Goal: Task Accomplishment & Management: Manage account settings

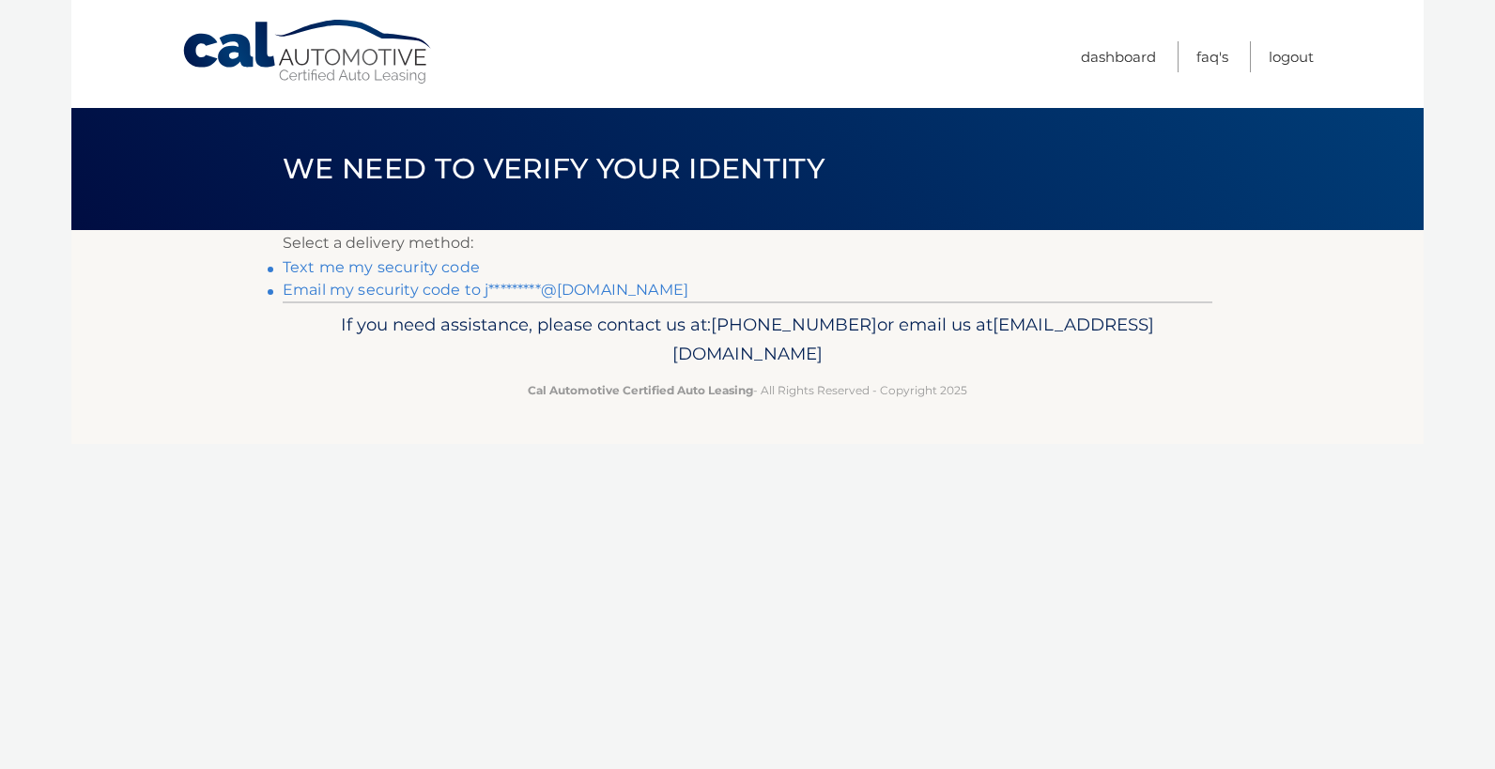
click at [407, 288] on link "Email my security code to j*********@hotmail.com" at bounding box center [486, 290] width 406 height 18
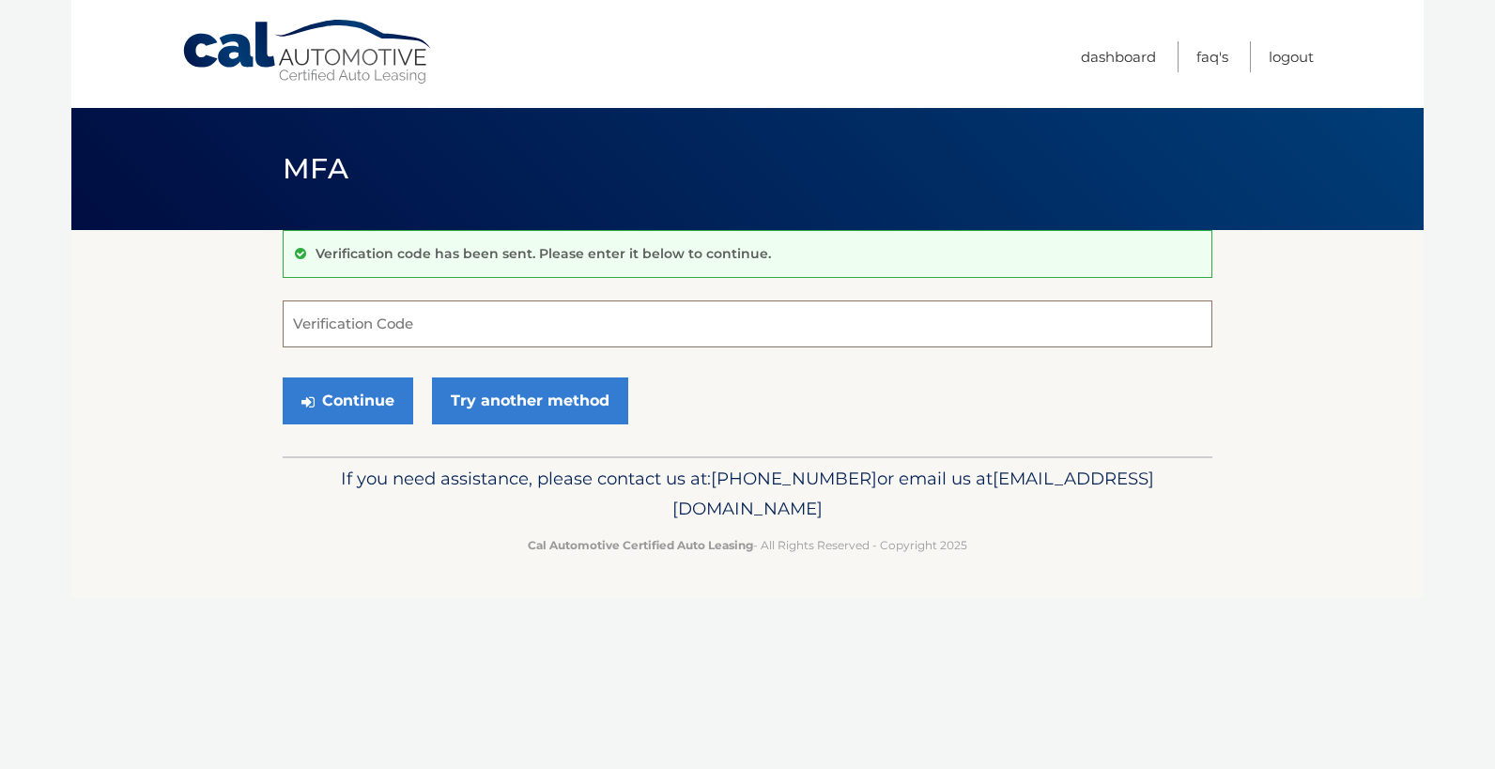
click at [513, 331] on input "Verification Code" at bounding box center [748, 324] width 930 height 47
paste input "706553"
click at [332, 402] on button "Continue" at bounding box center [348, 401] width 131 height 47
click at [388, 315] on label "Verification Code" at bounding box center [748, 308] width 930 height 15
click at [388, 315] on input "706553" at bounding box center [748, 324] width 930 height 47
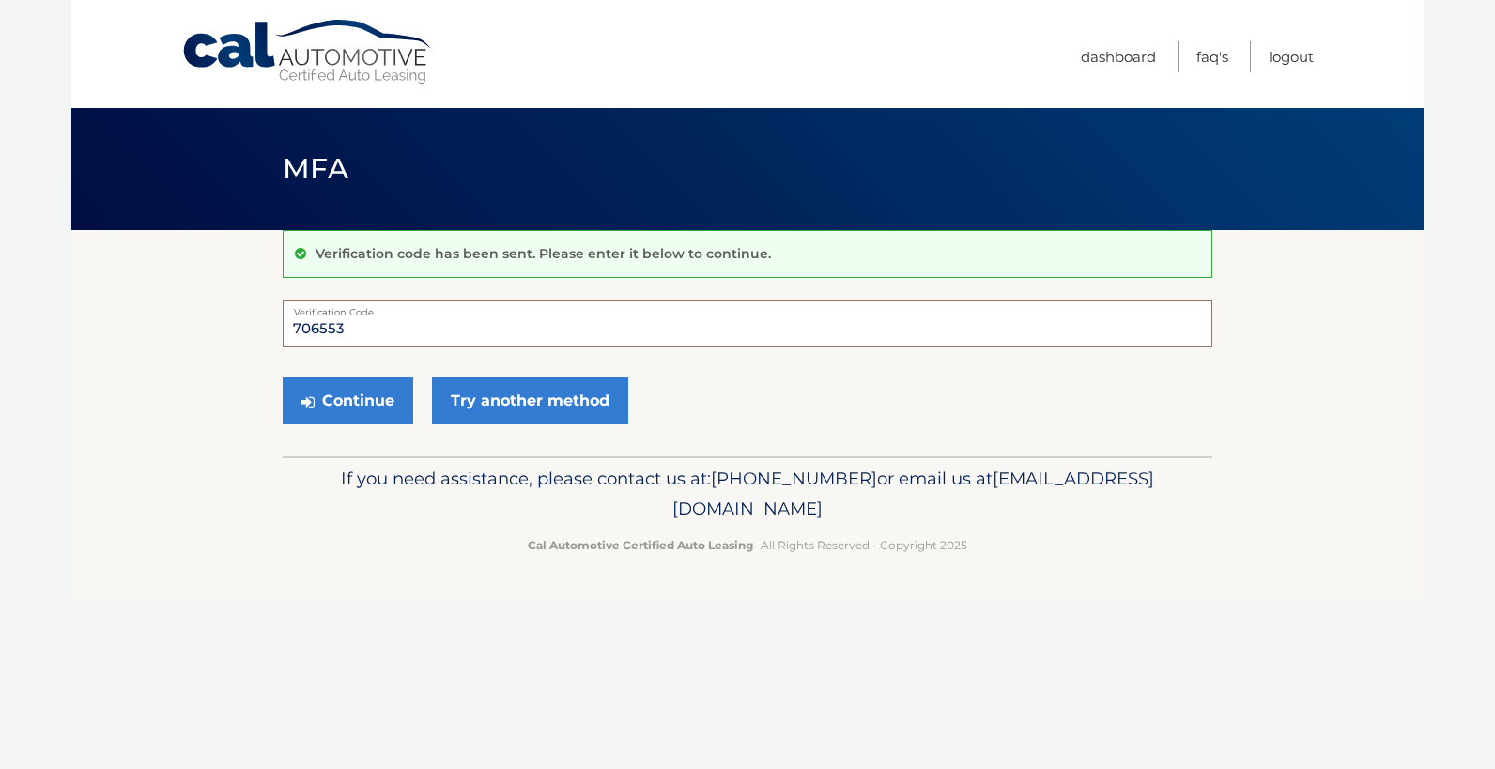
click at [381, 327] on input "706553" at bounding box center [748, 324] width 930 height 47
type input "706553"
click at [304, 403] on icon "submit" at bounding box center [307, 401] width 13 height 15
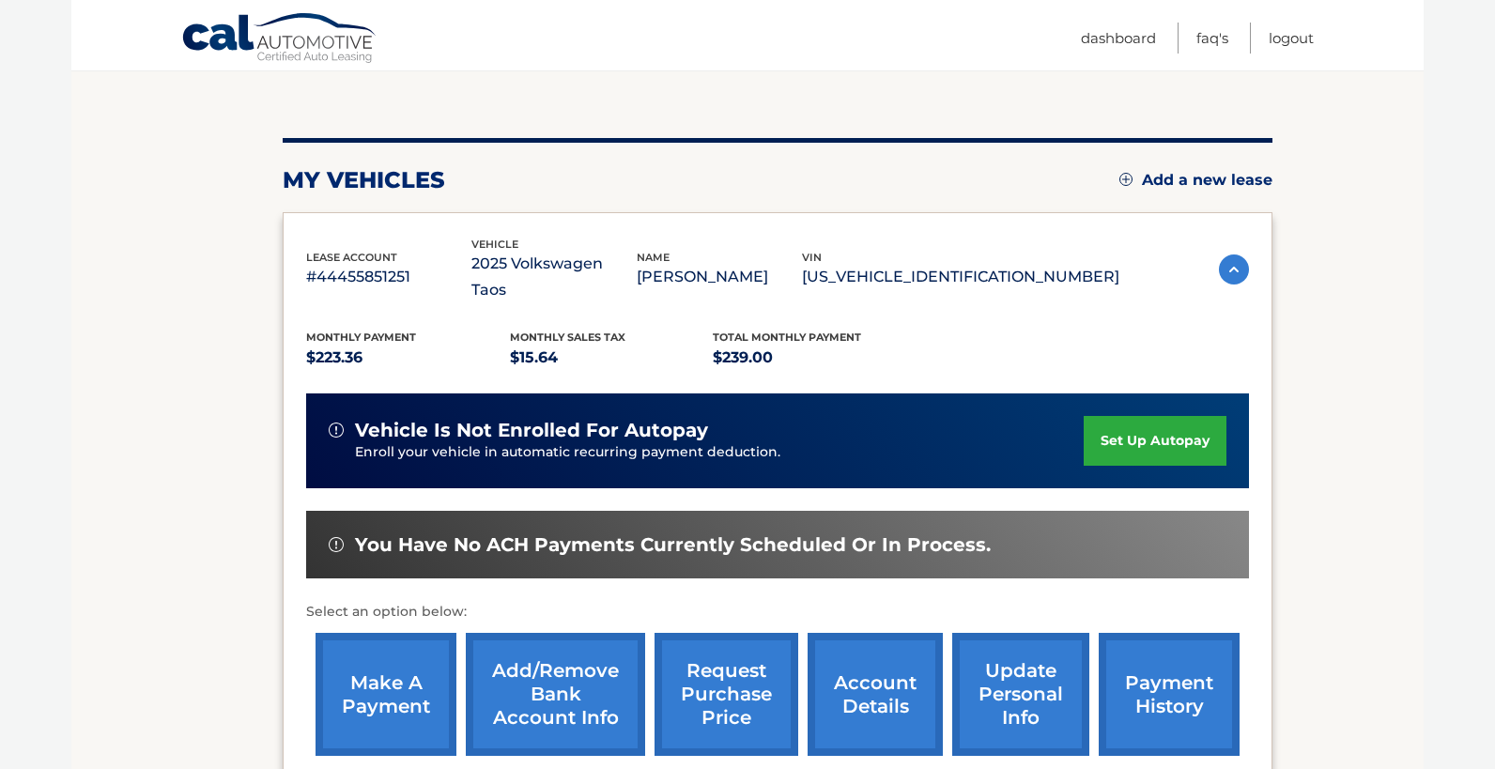
scroll to position [369, 0]
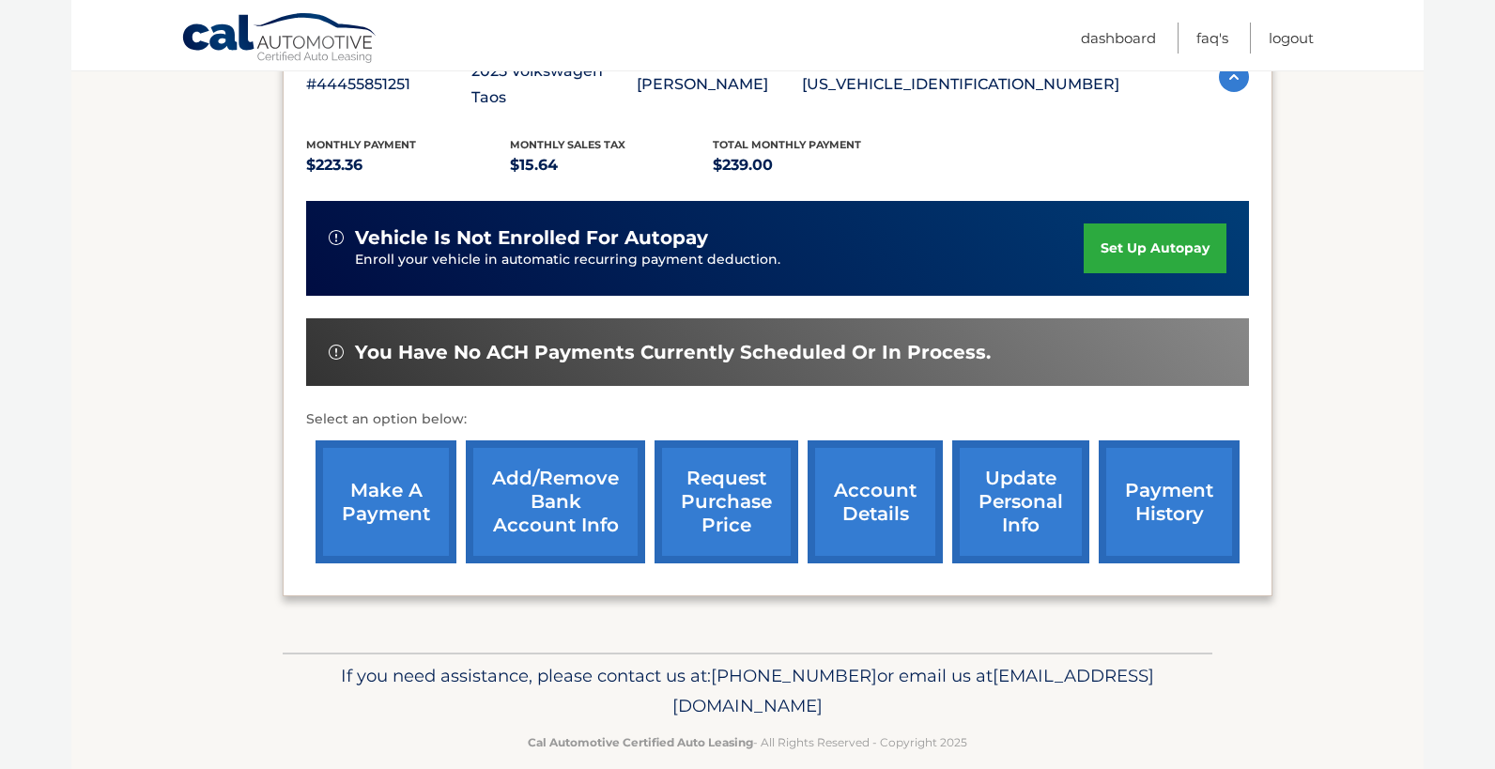
click at [1170, 451] on link "payment history" at bounding box center [1169, 501] width 141 height 123
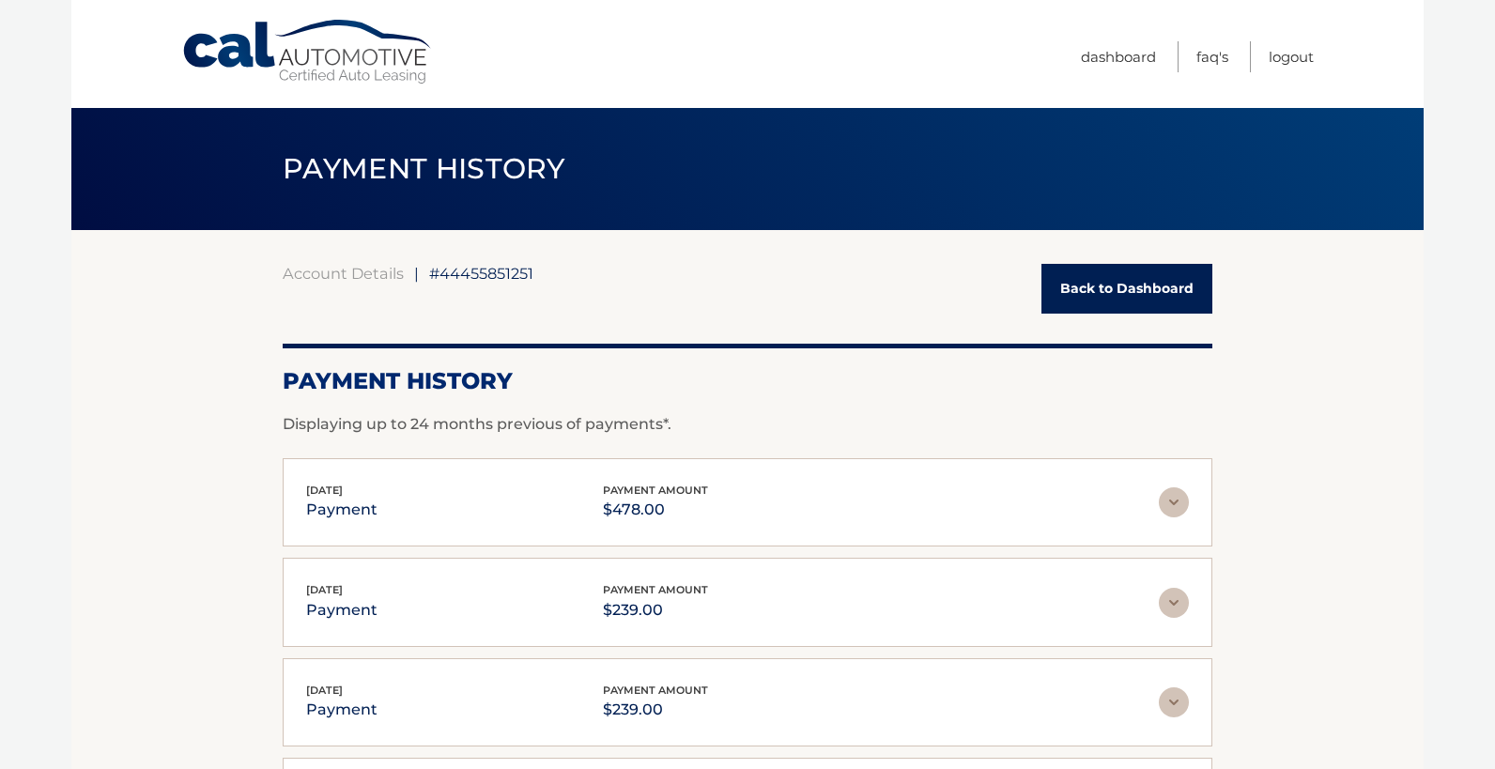
click at [1117, 294] on link "Back to Dashboard" at bounding box center [1126, 289] width 171 height 50
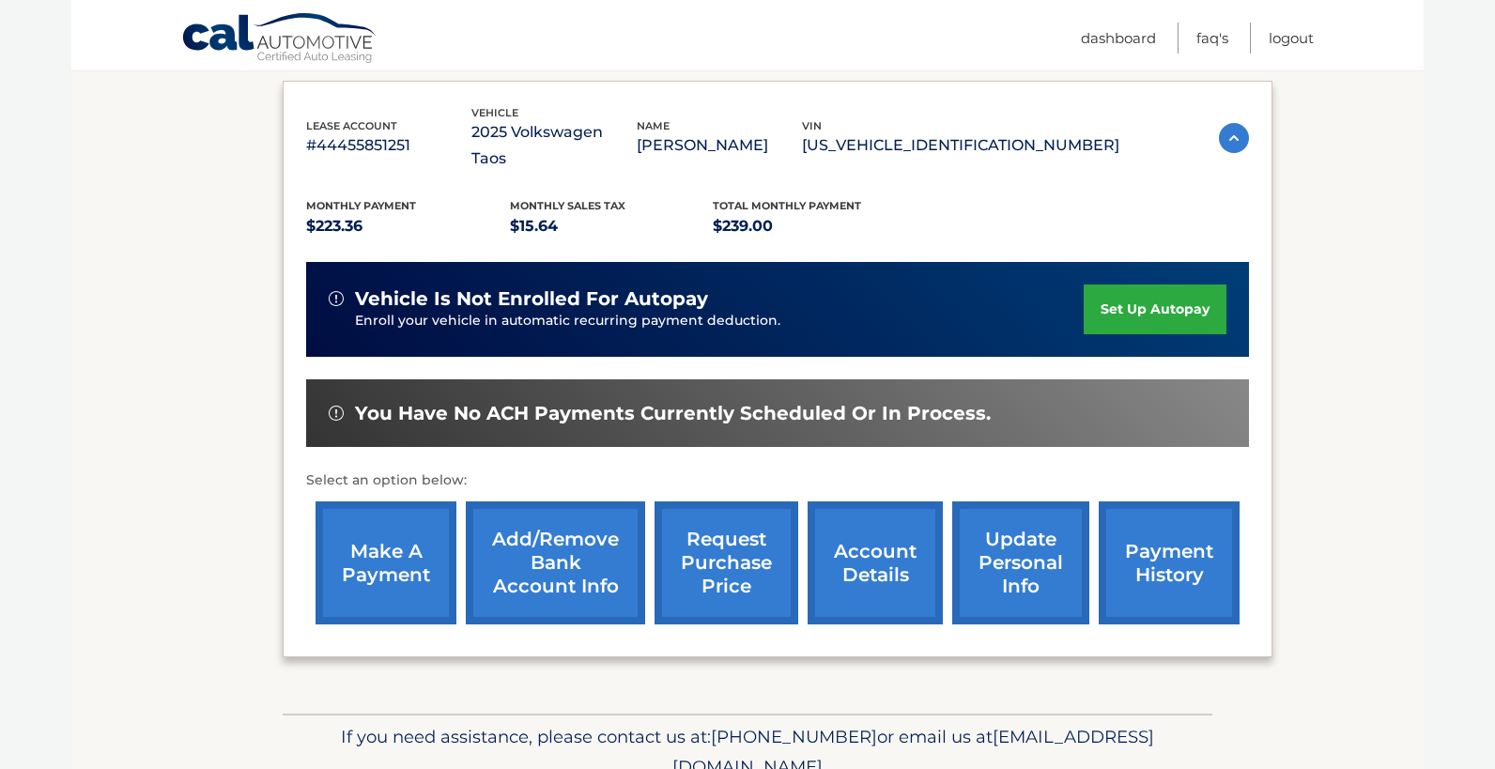
scroll to position [332, 0]
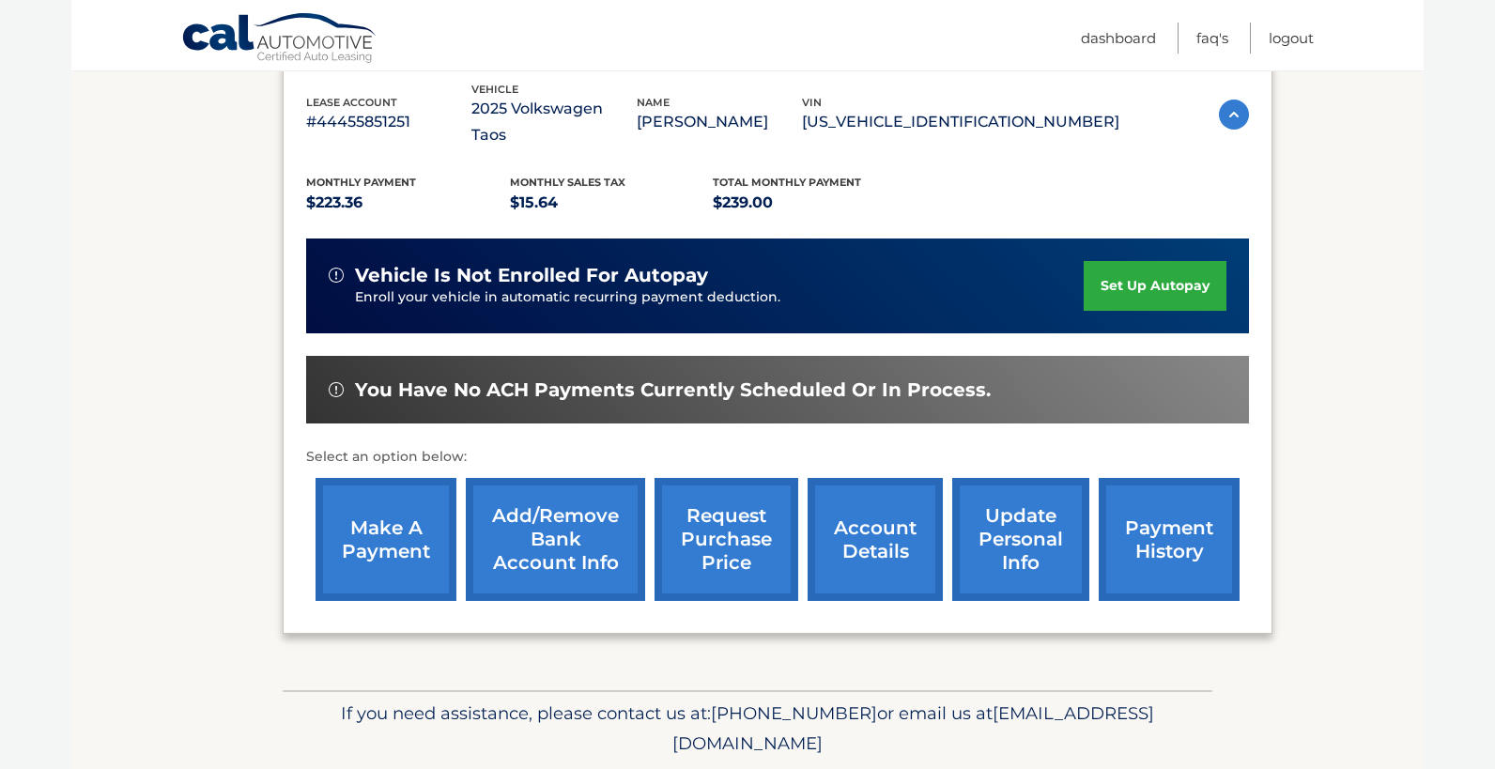
click at [448, 496] on link "make a payment" at bounding box center [386, 539] width 141 height 123
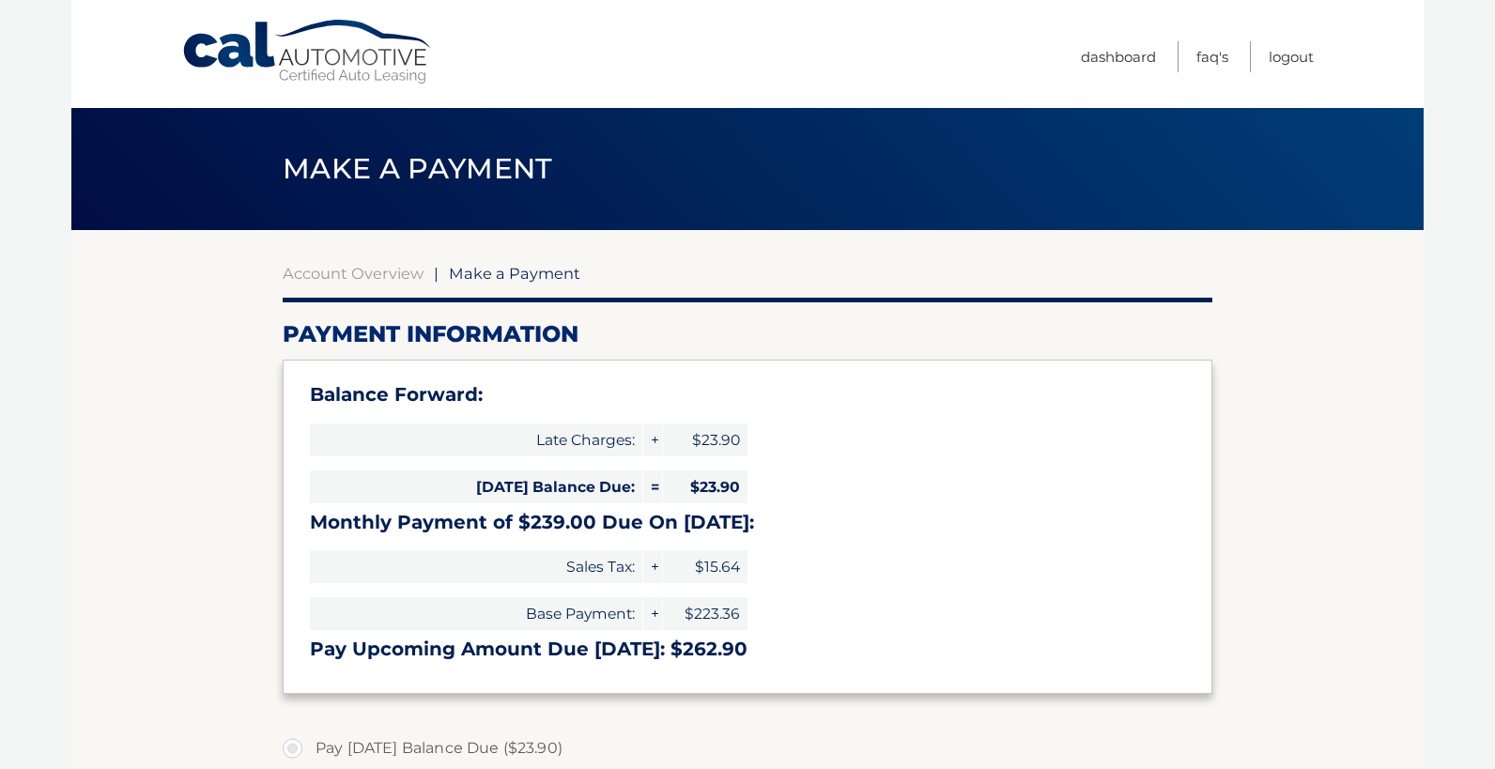
select select "MzVjOGU4MzYtNWI5MS00MzJiLTkzMWItZmY5NGQwZmYzNDU0"
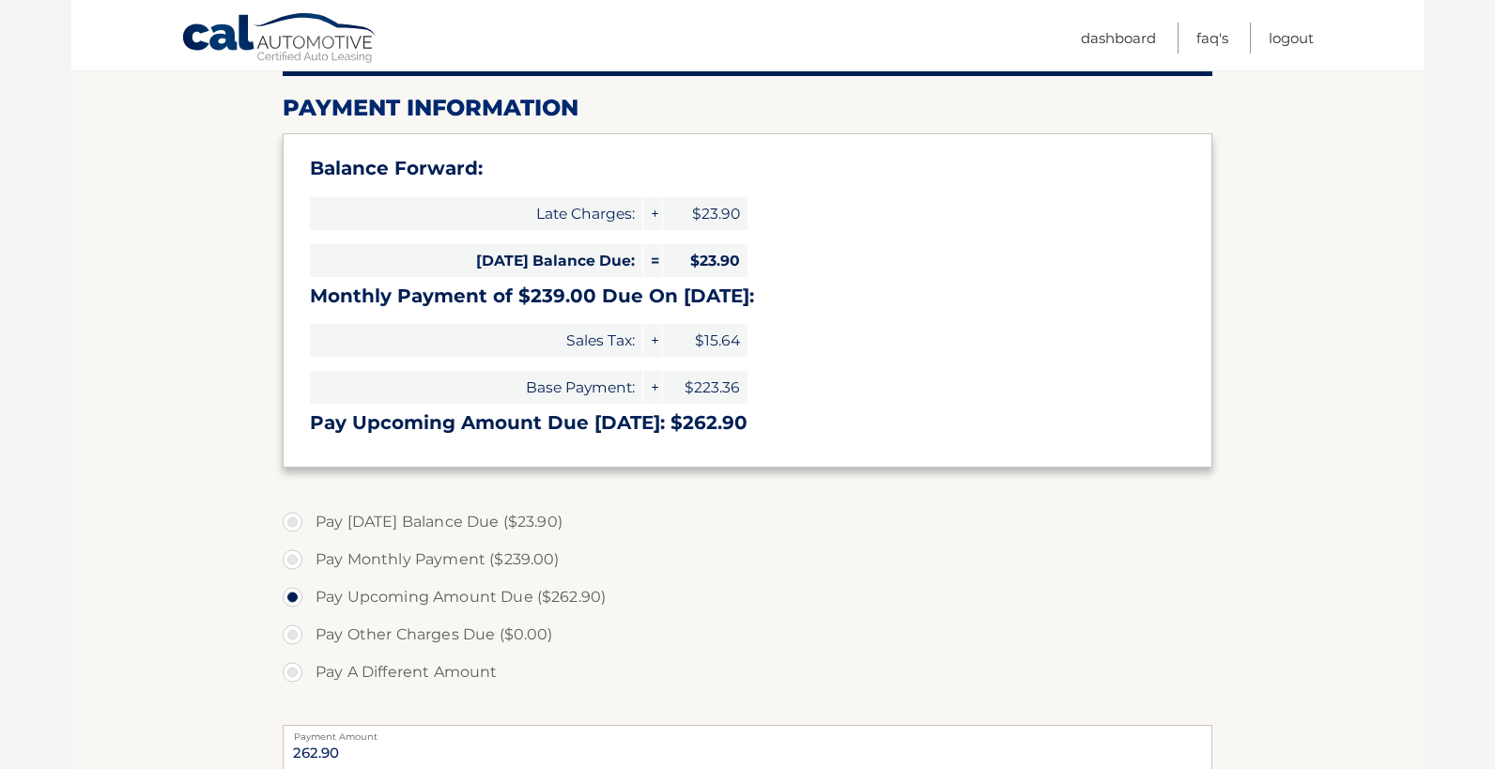
scroll to position [236, 0]
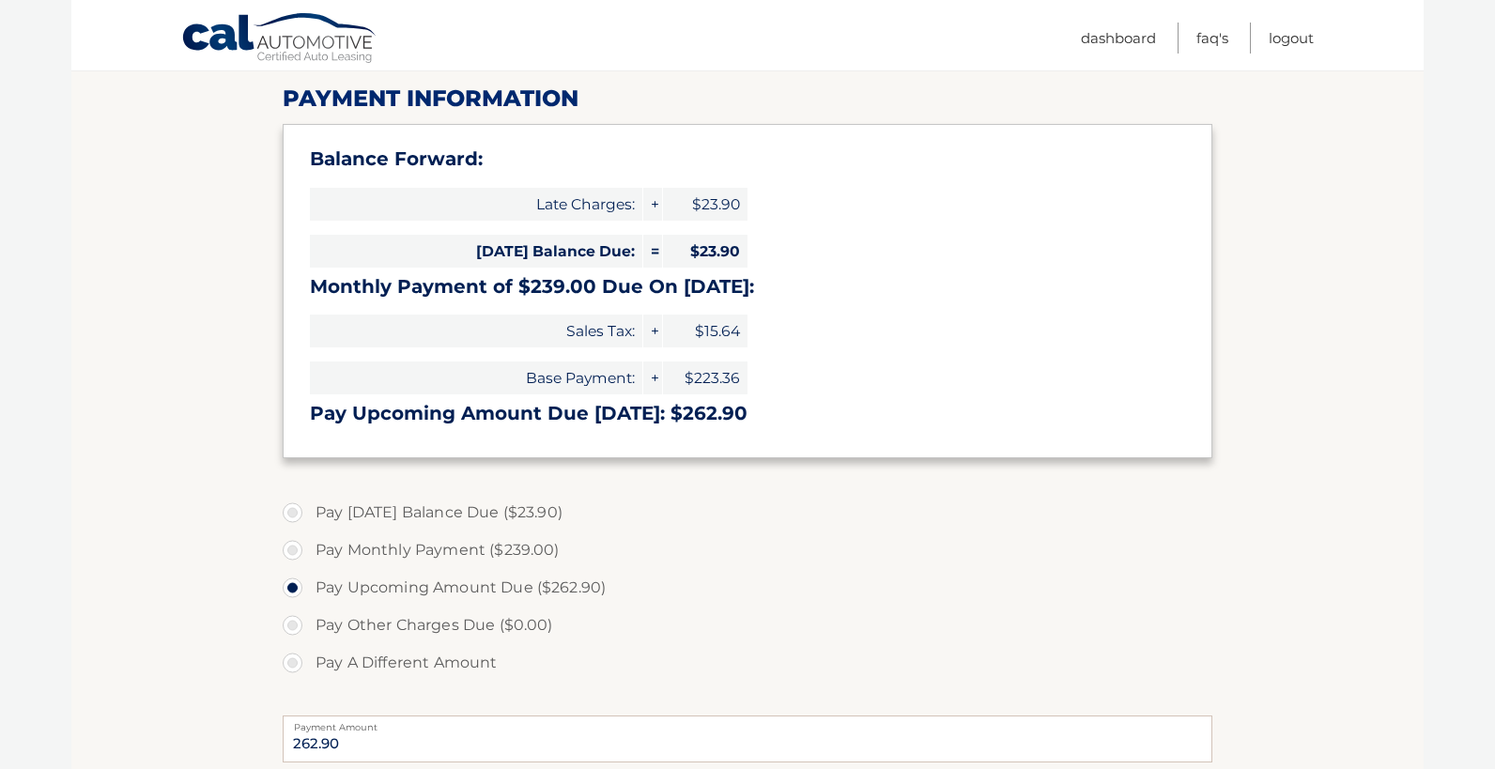
click at [461, 551] on label "Pay Monthly Payment ($239.00)" at bounding box center [748, 551] width 930 height 38
click at [309, 551] on input "Pay Monthly Payment ($239.00)" at bounding box center [299, 547] width 19 height 30
radio input "true"
type input "239.00"
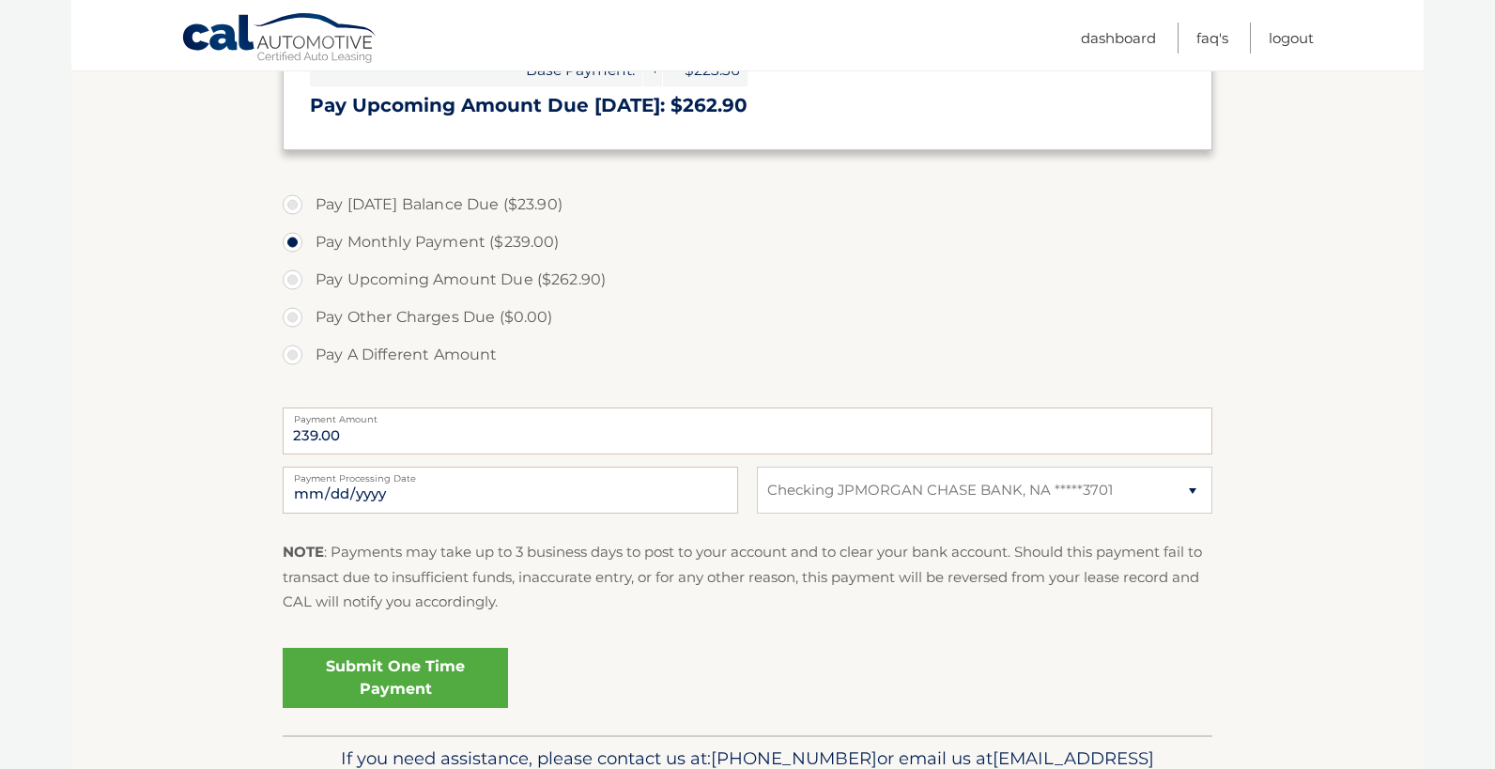
scroll to position [568, 0]
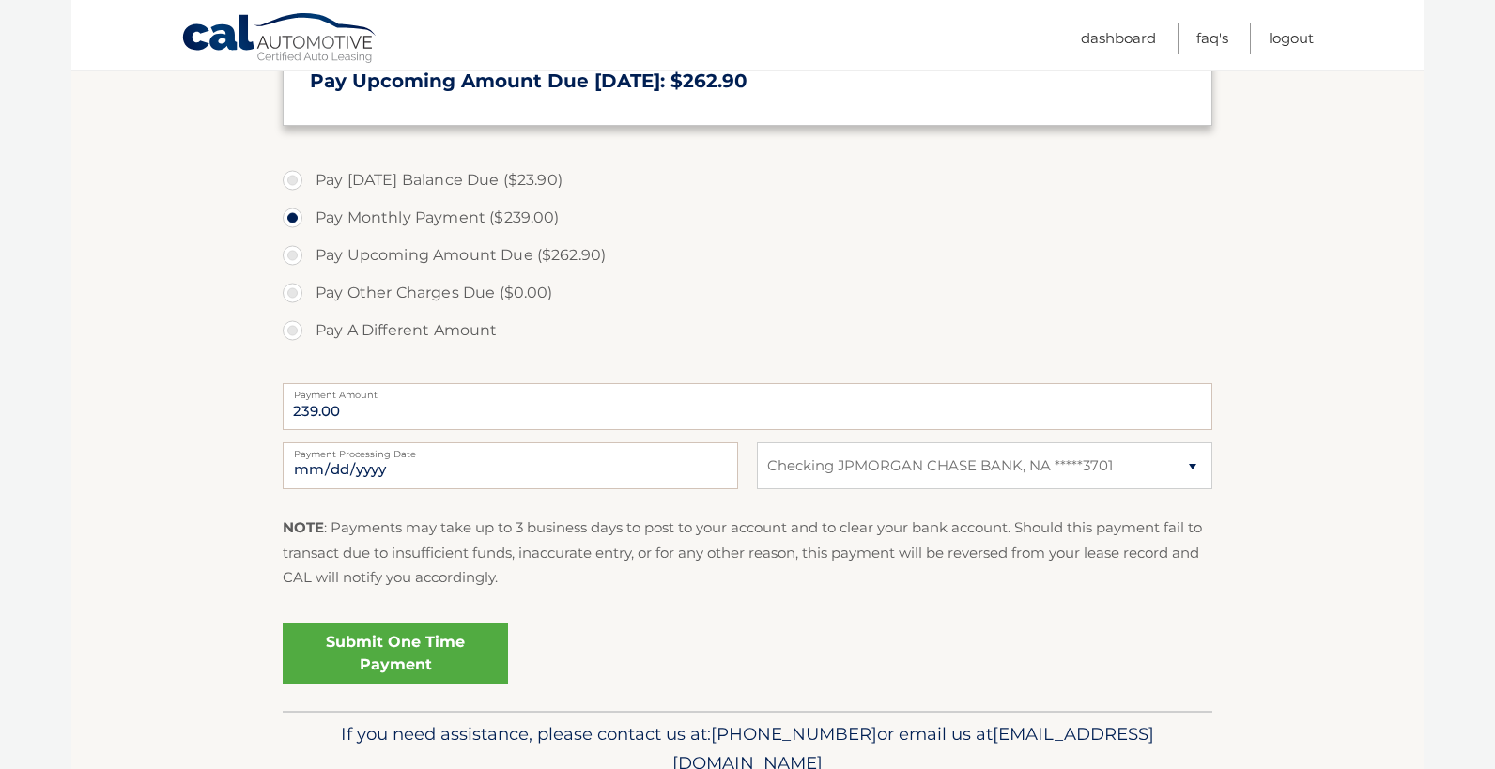
click at [498, 657] on link "Submit One Time Payment" at bounding box center [395, 654] width 225 height 60
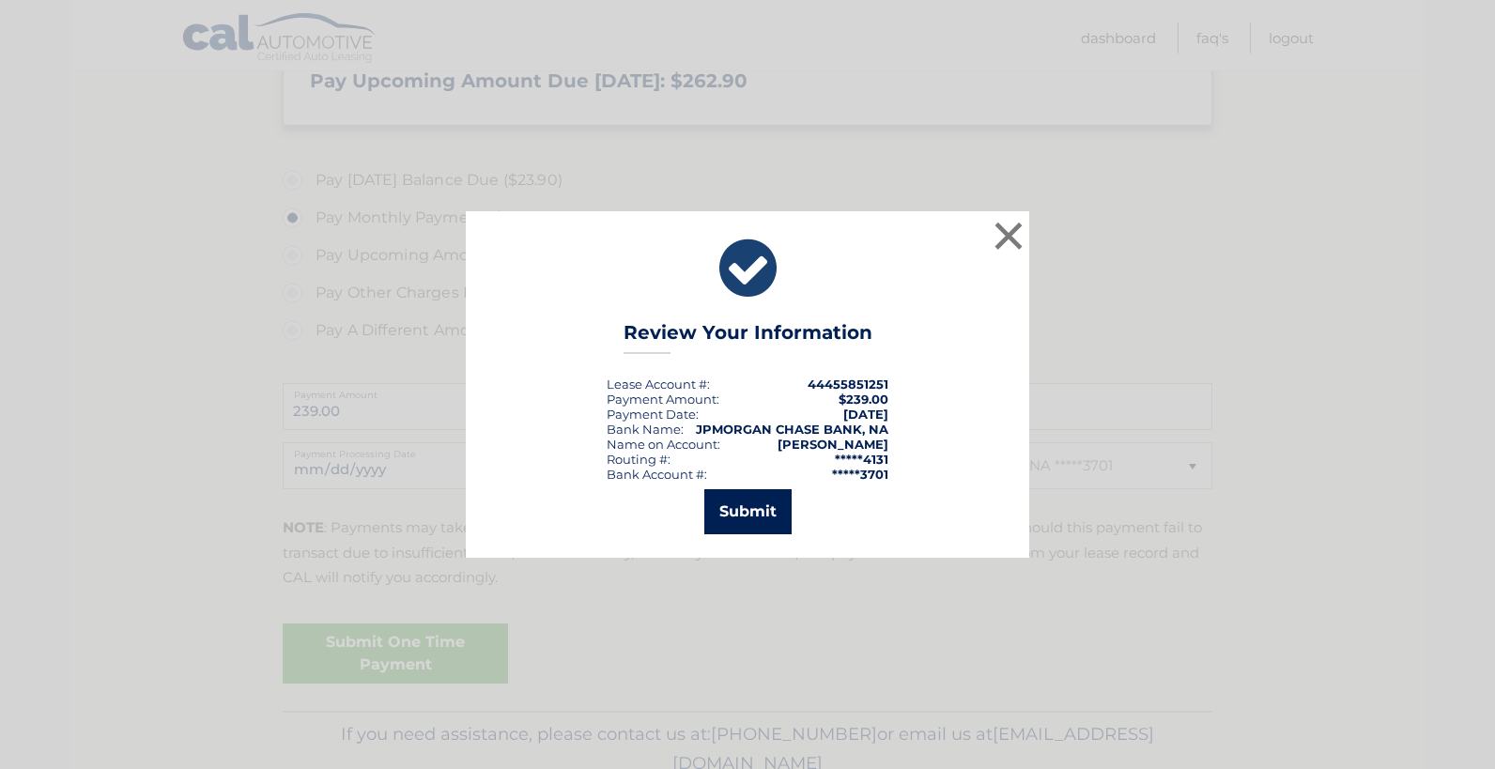
click at [758, 532] on button "Submit" at bounding box center [747, 511] width 87 height 45
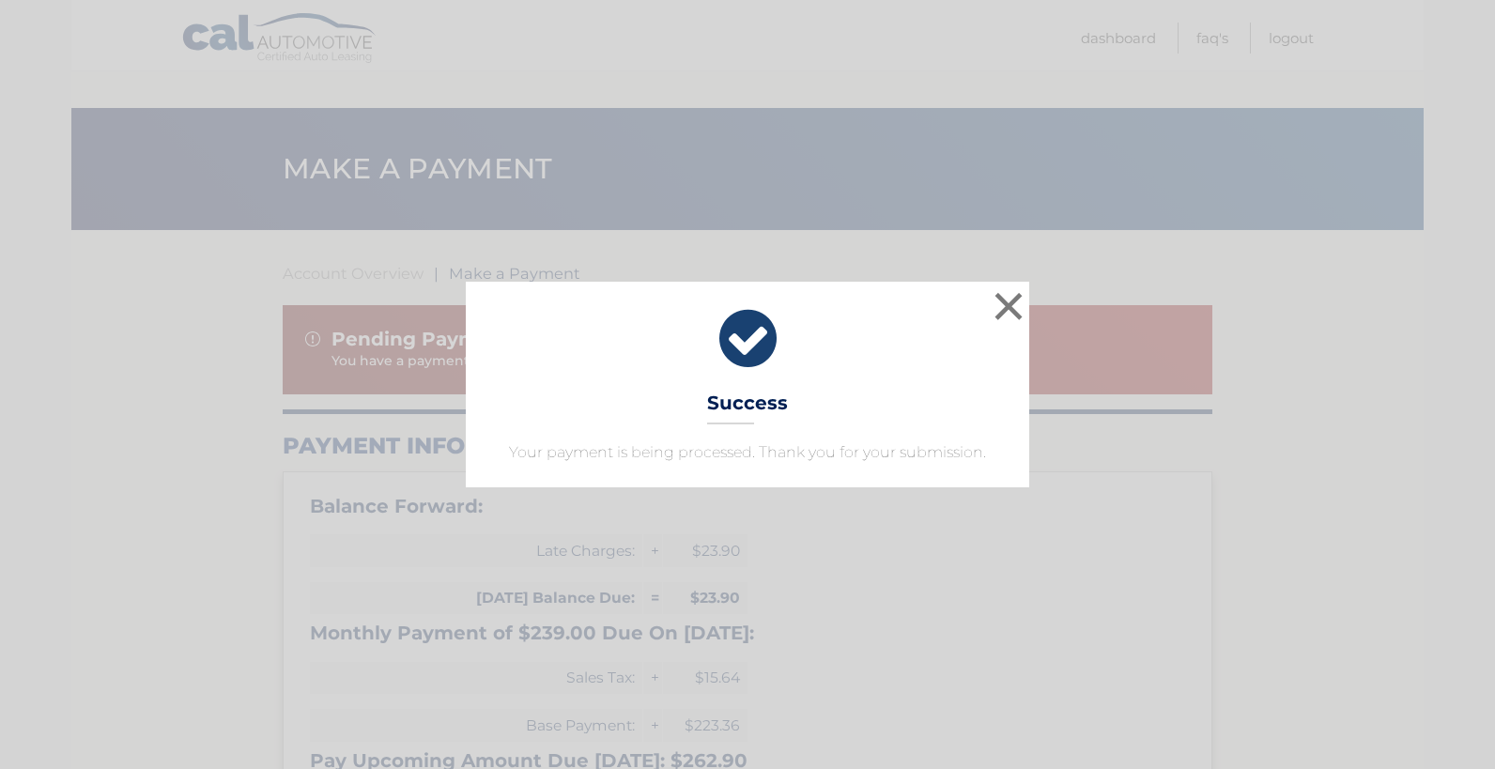
select select "MzVjOGU4MzYtNWI5MS00MzJiLTkzMWItZmY5NGQwZmYzNDU0"
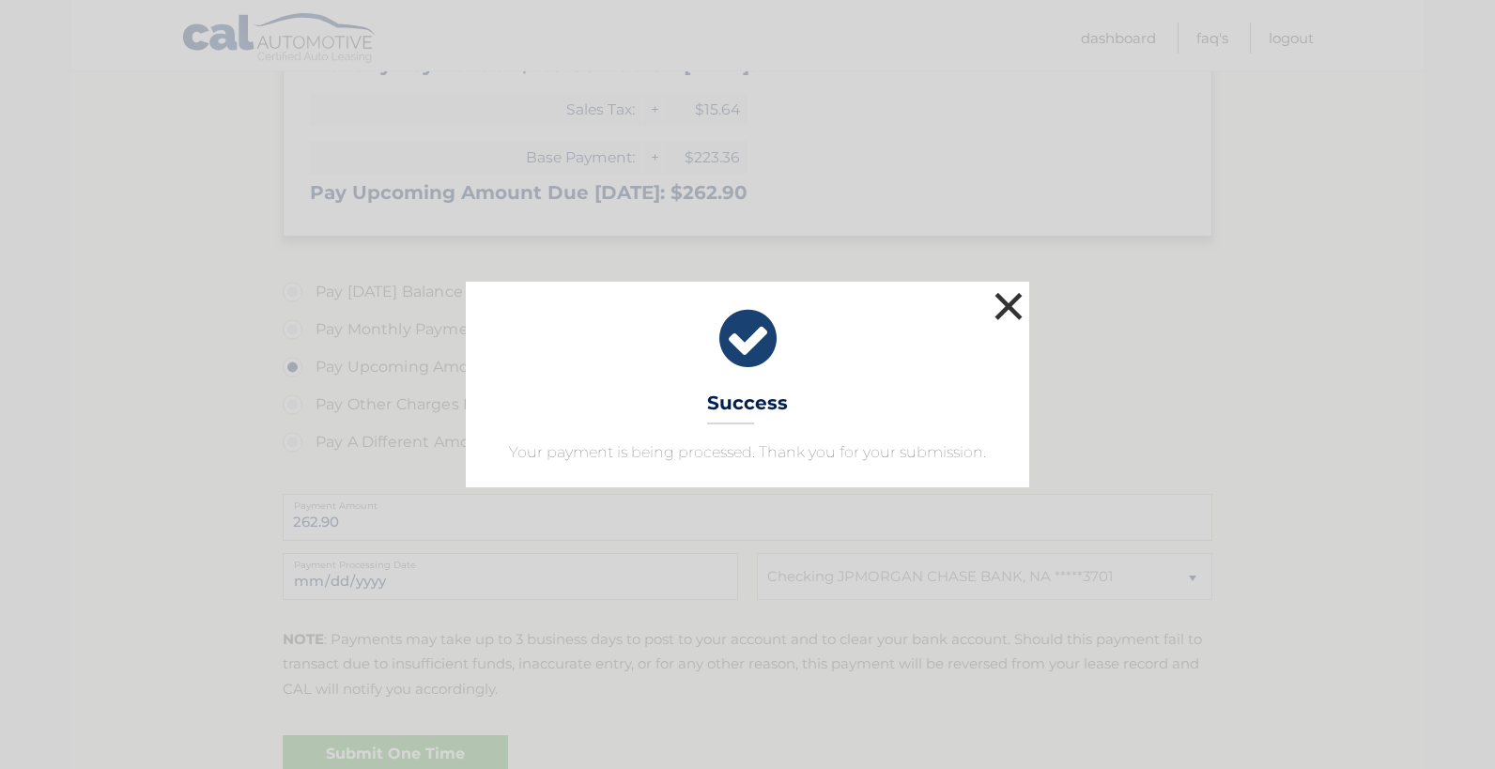
click at [998, 311] on button "×" at bounding box center [1009, 306] width 38 height 38
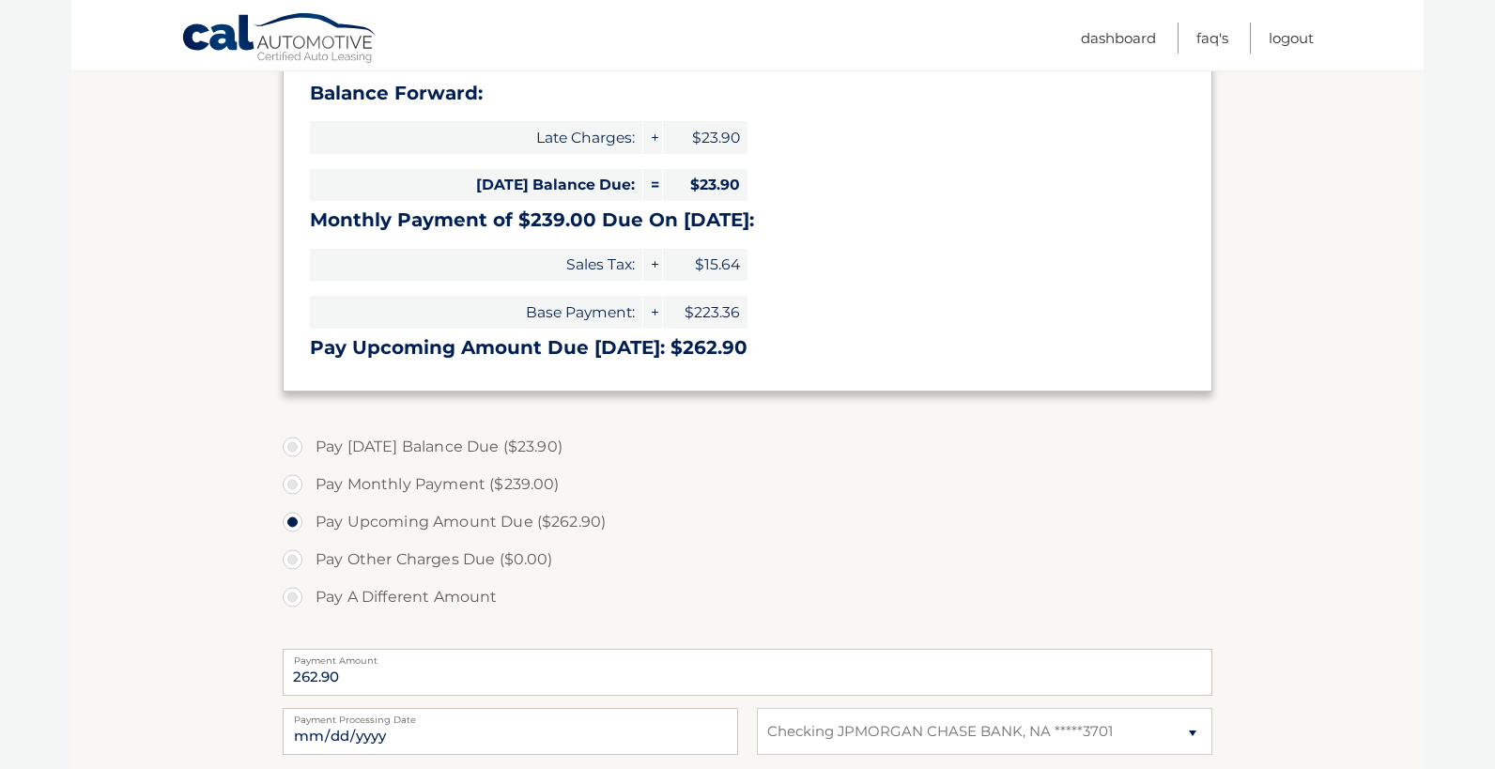
scroll to position [339, 0]
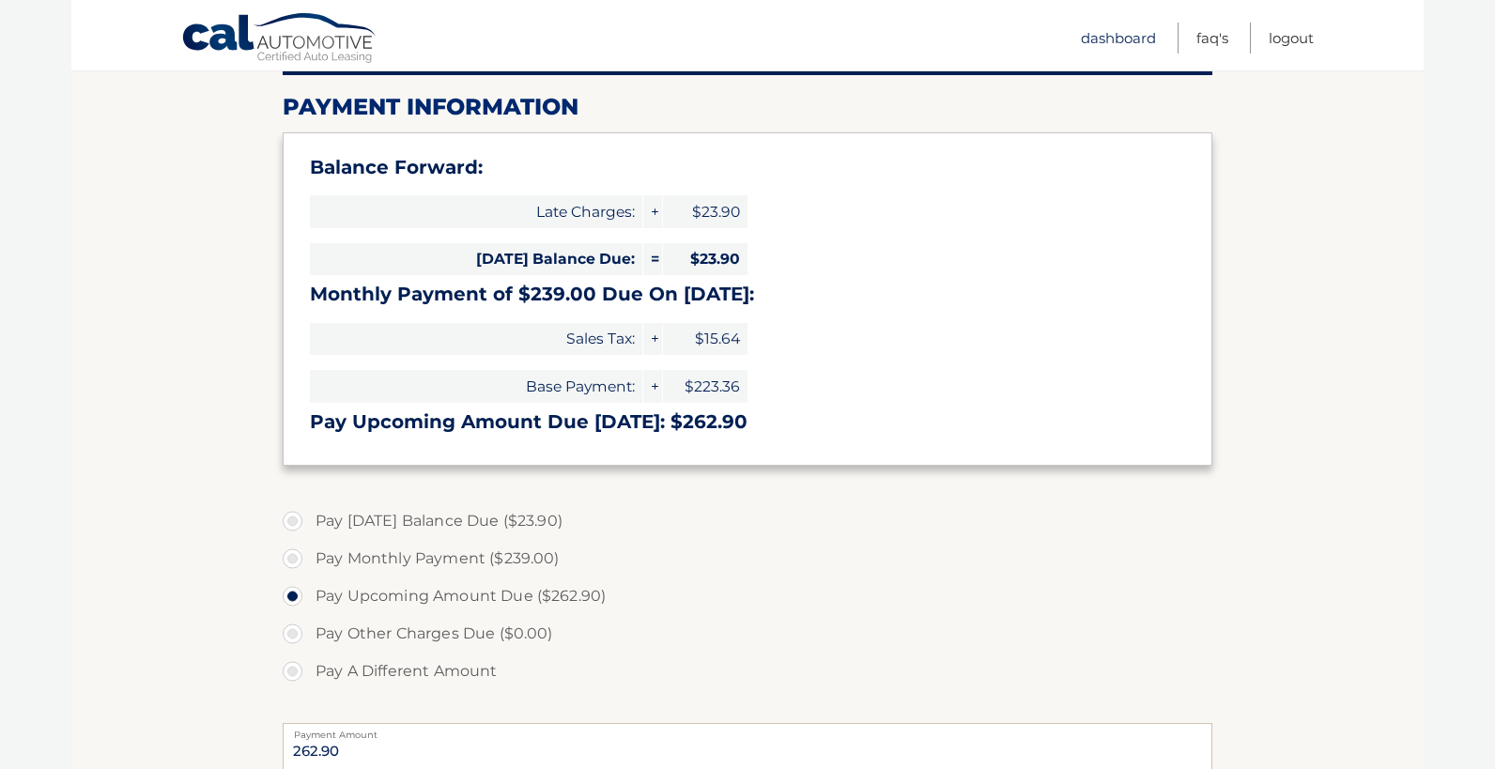
click at [1105, 34] on link "Dashboard" at bounding box center [1118, 38] width 75 height 31
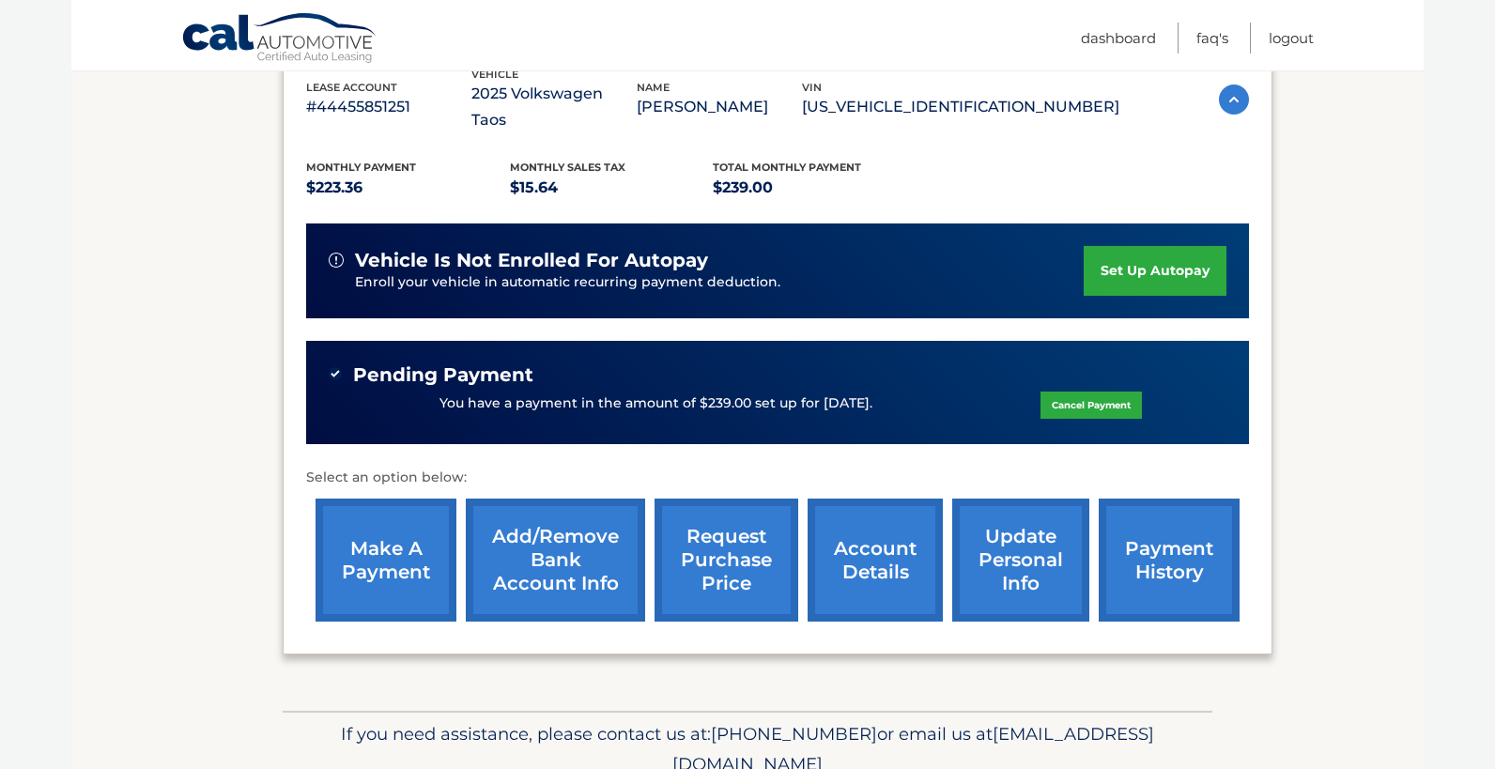
scroll to position [405, 0]
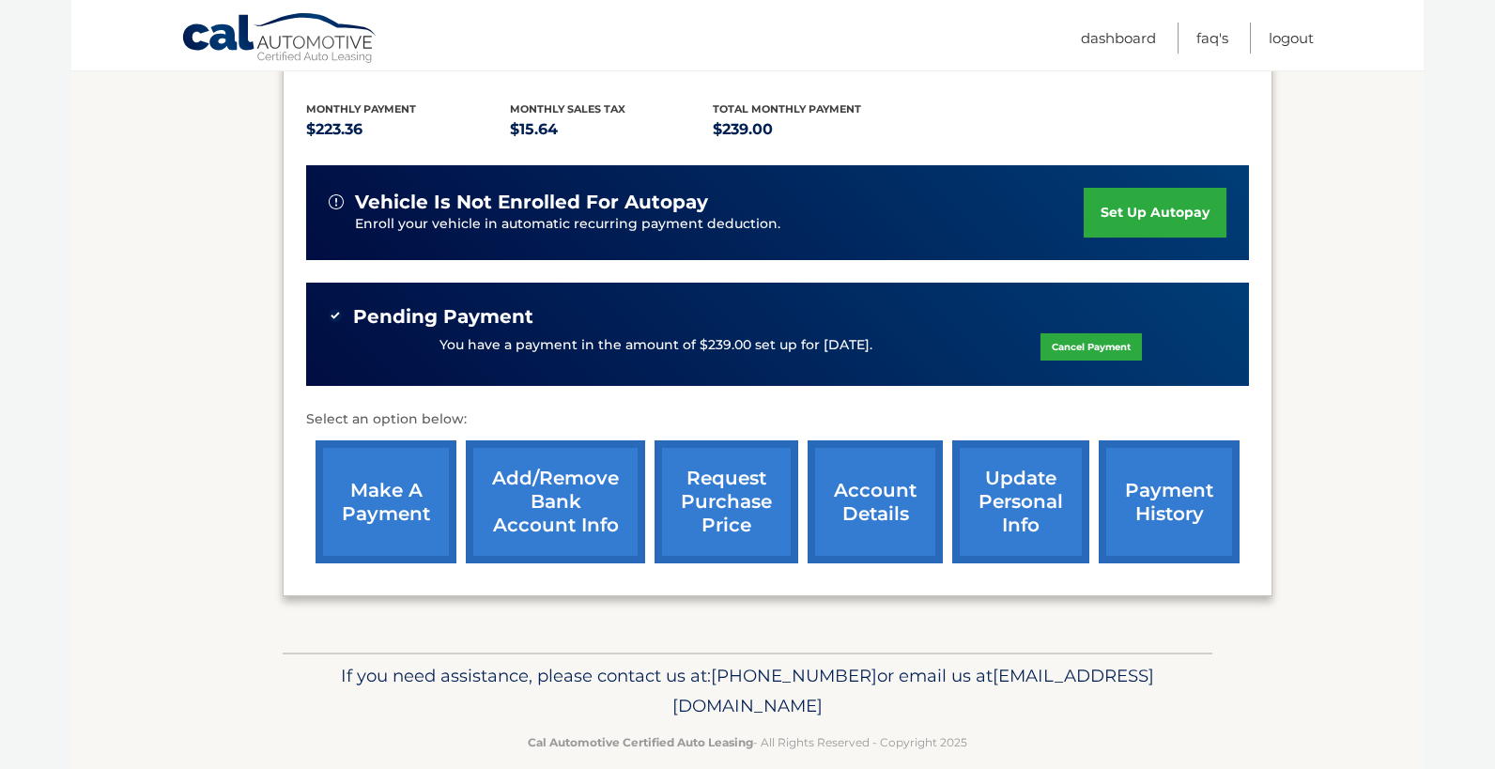
click at [1169, 478] on link "payment history" at bounding box center [1169, 501] width 141 height 123
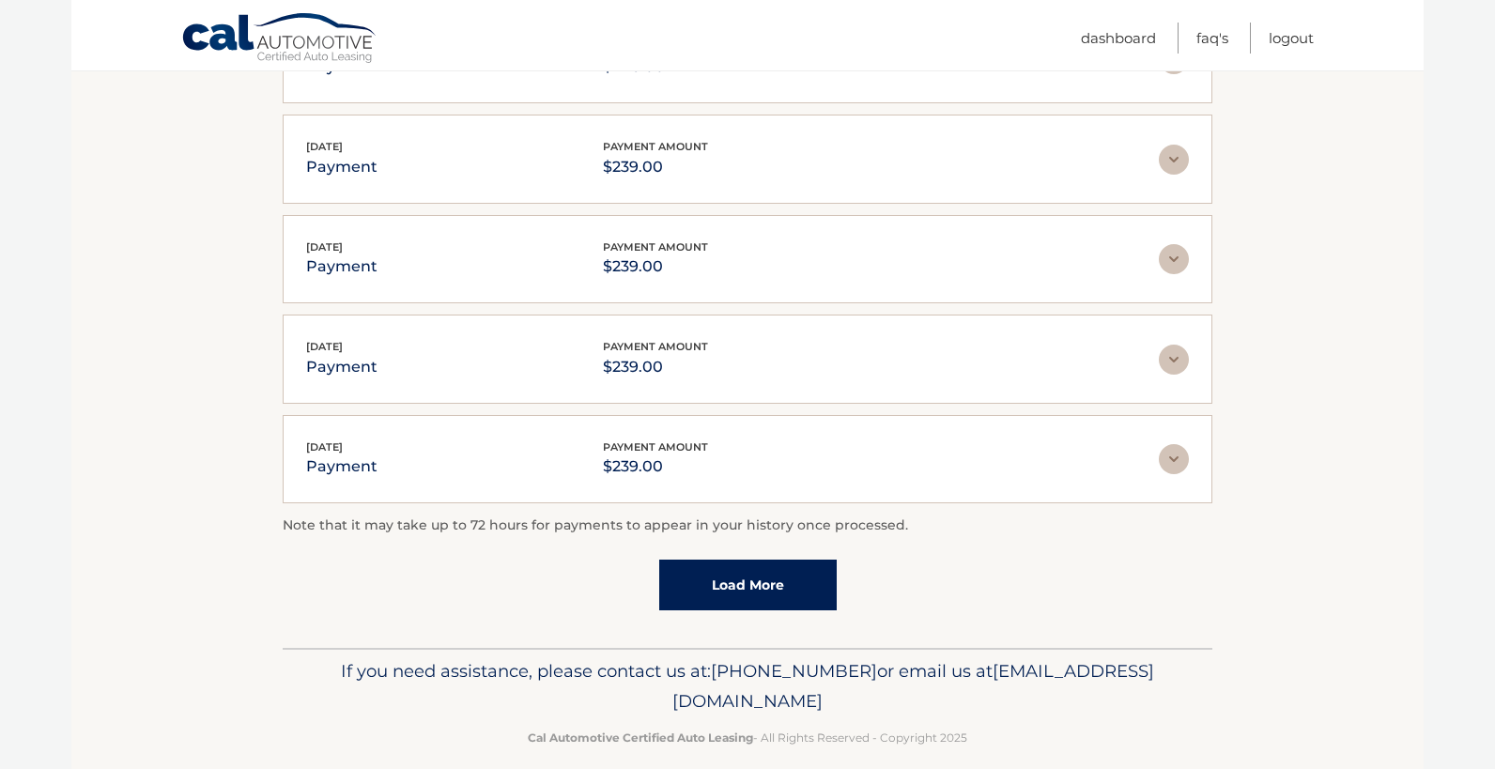
scroll to position [464, 0]
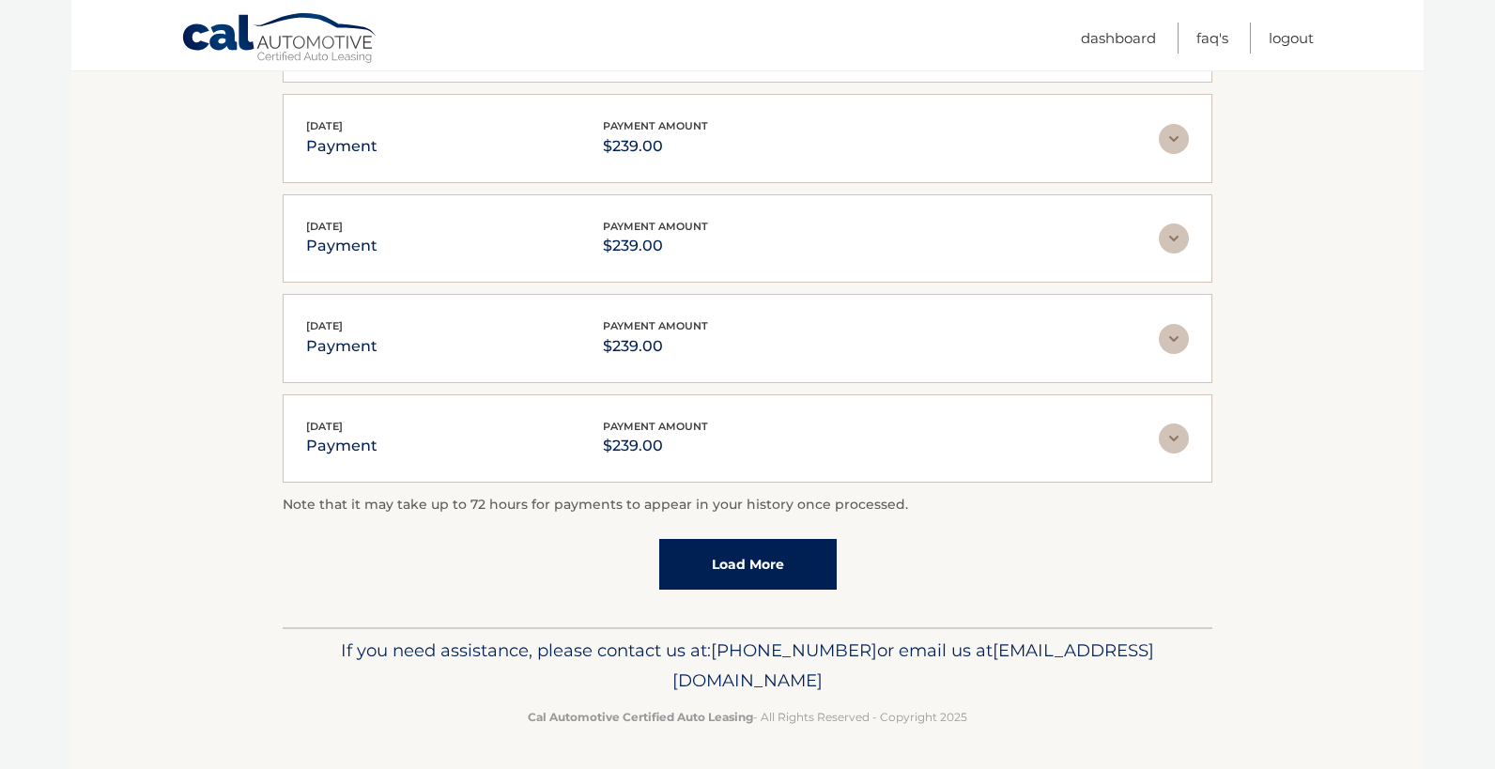
click at [763, 571] on link "Load More" at bounding box center [747, 564] width 177 height 51
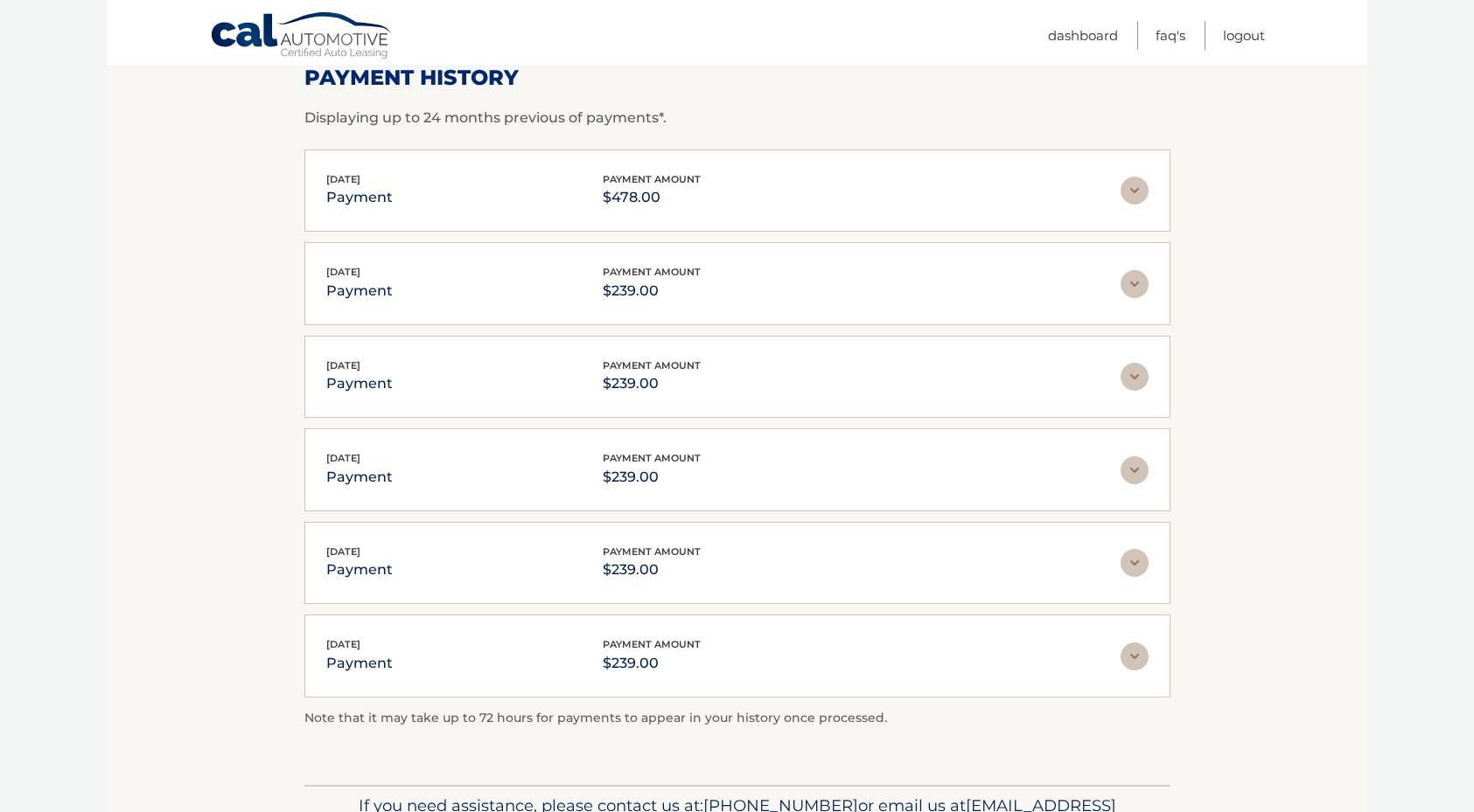
scroll to position [0, 0]
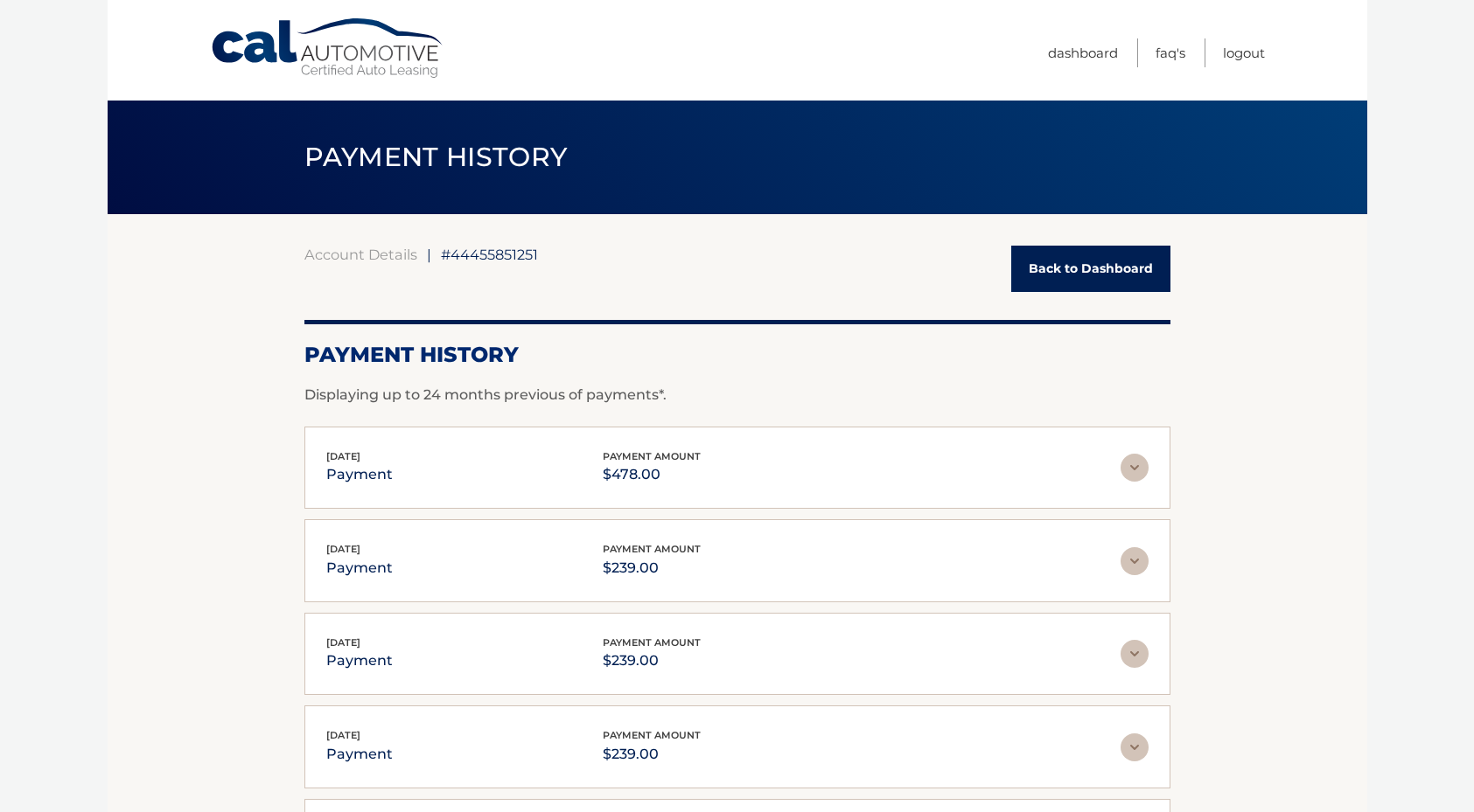
click at [1126, 257] on link "Back to Dashboard" at bounding box center [1091, 269] width 159 height 47
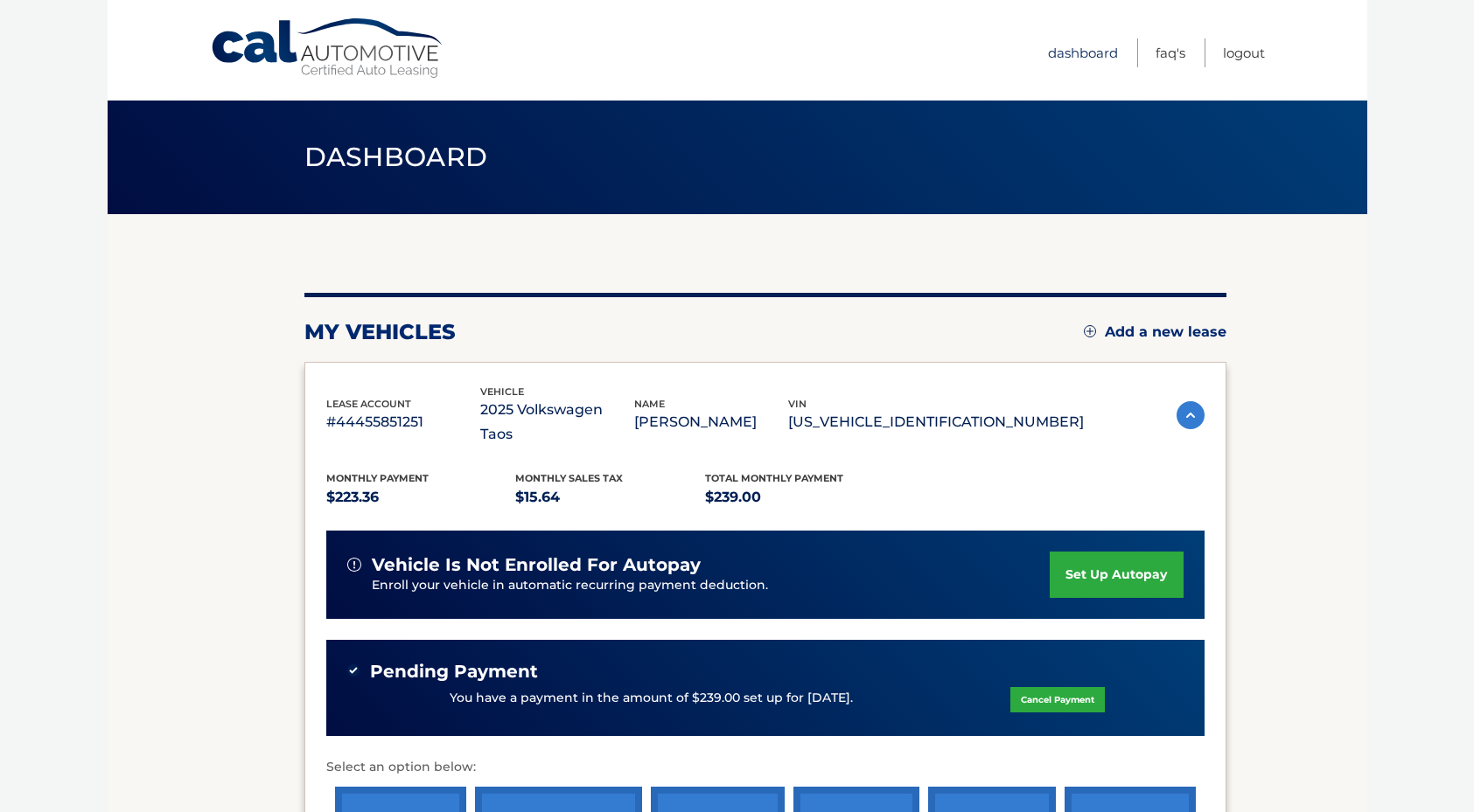
click at [1086, 52] on link "Dashboard" at bounding box center [1083, 52] width 70 height 29
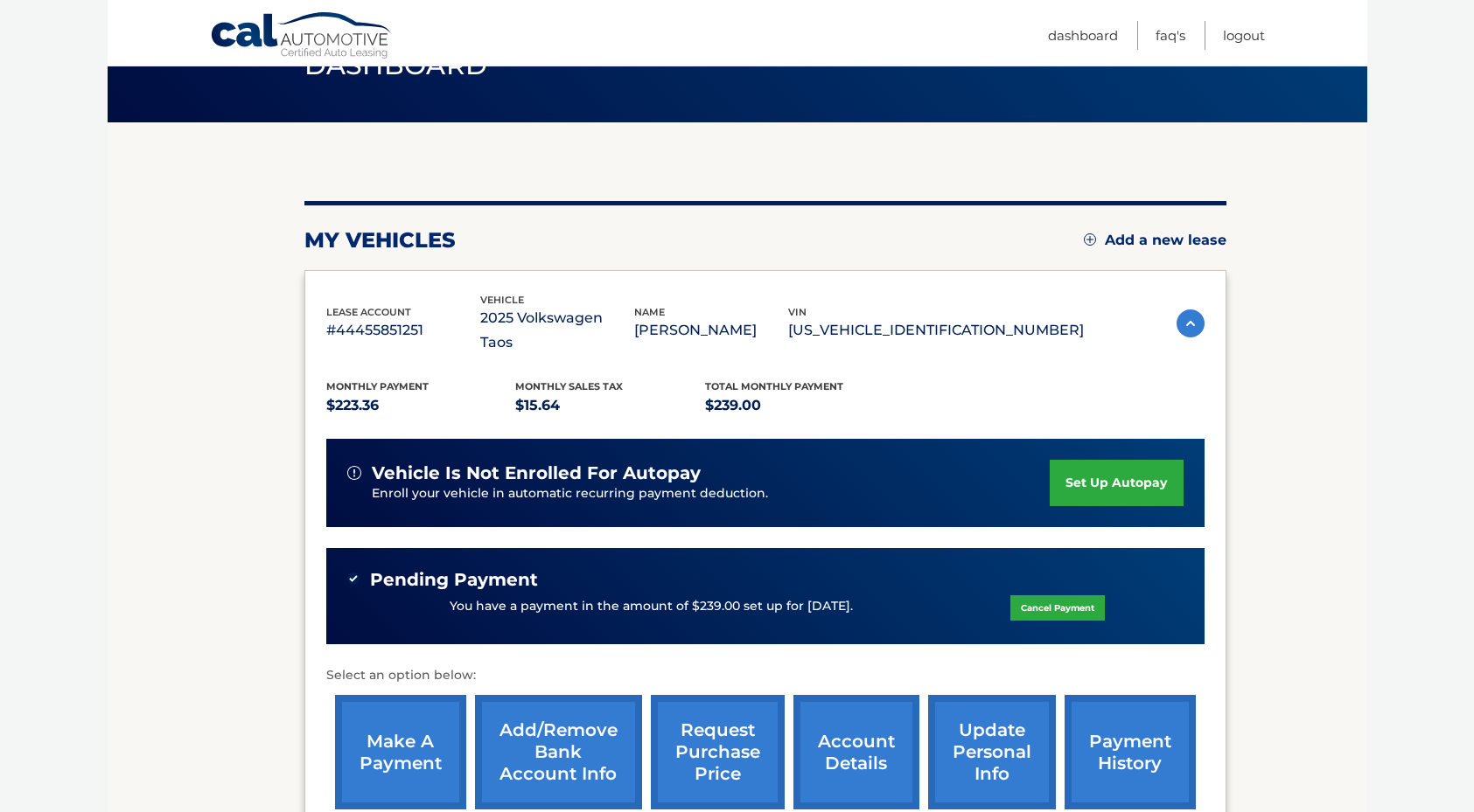
scroll to position [95, 0]
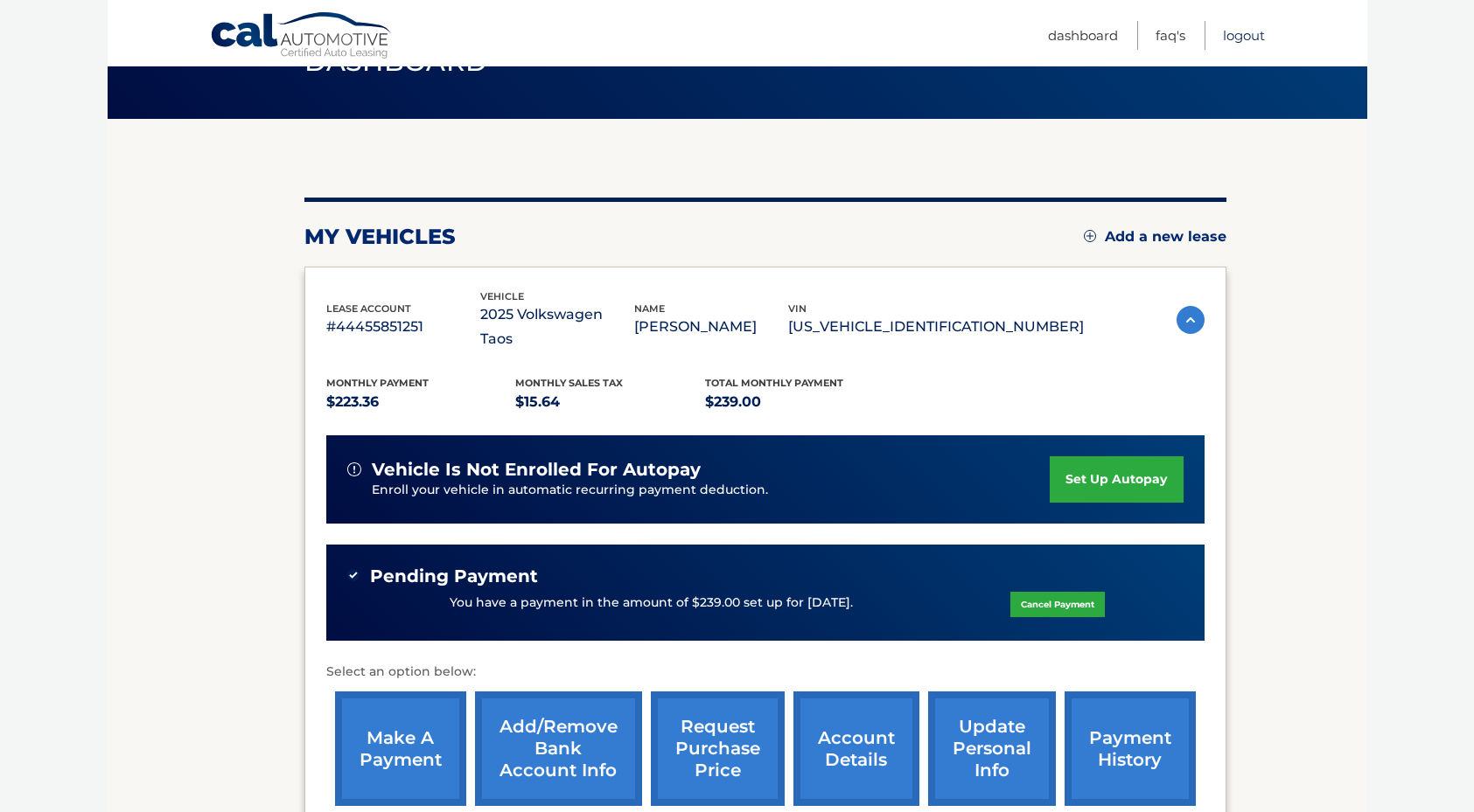
click at [1236, 38] on link "Logout" at bounding box center [1244, 35] width 42 height 29
